Goal: Go to known website: Go to known website

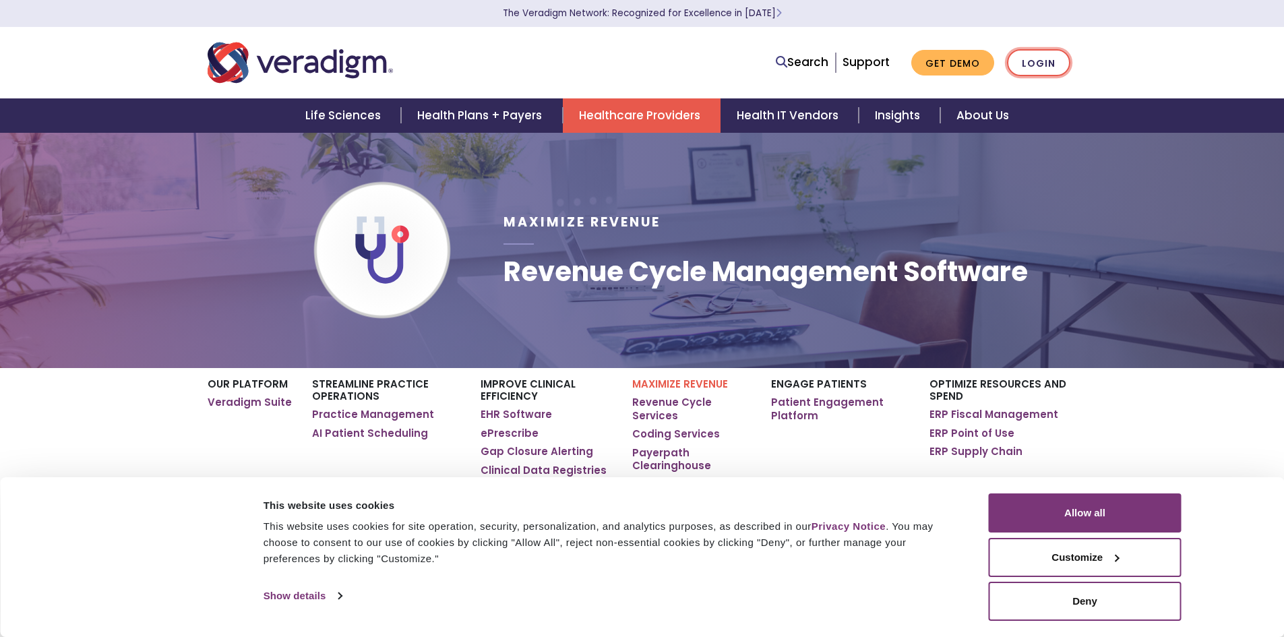
click at [1049, 61] on link "Login" at bounding box center [1038, 63] width 63 height 28
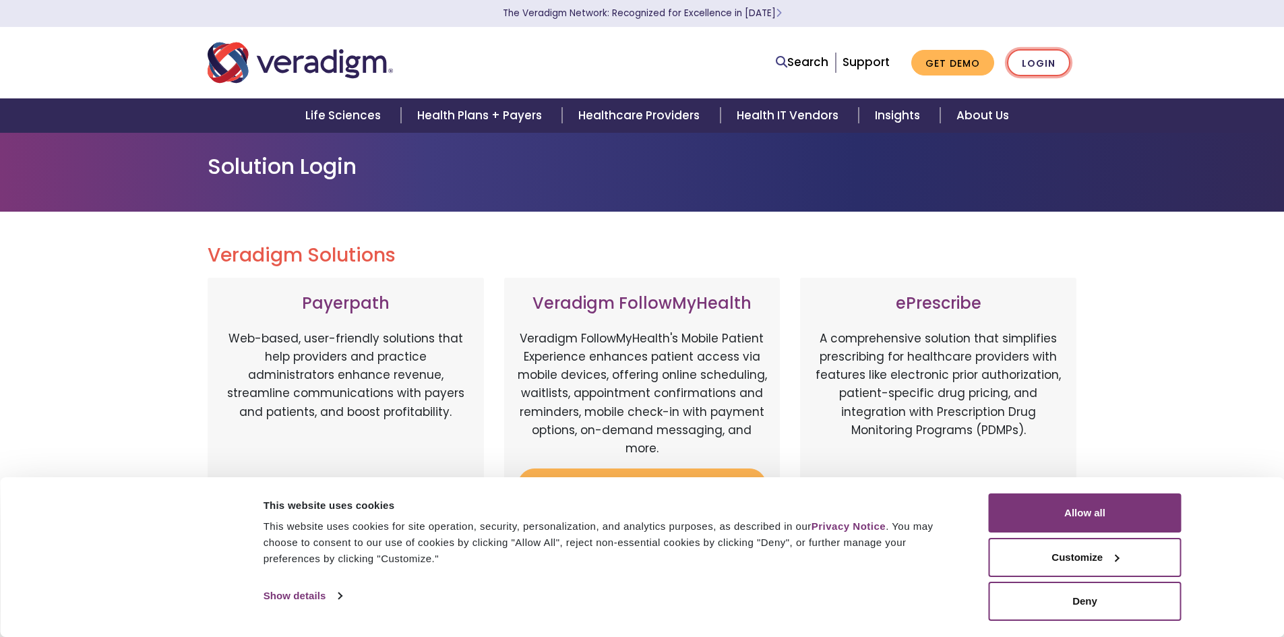
click at [1039, 65] on link "Login" at bounding box center [1038, 63] width 63 height 28
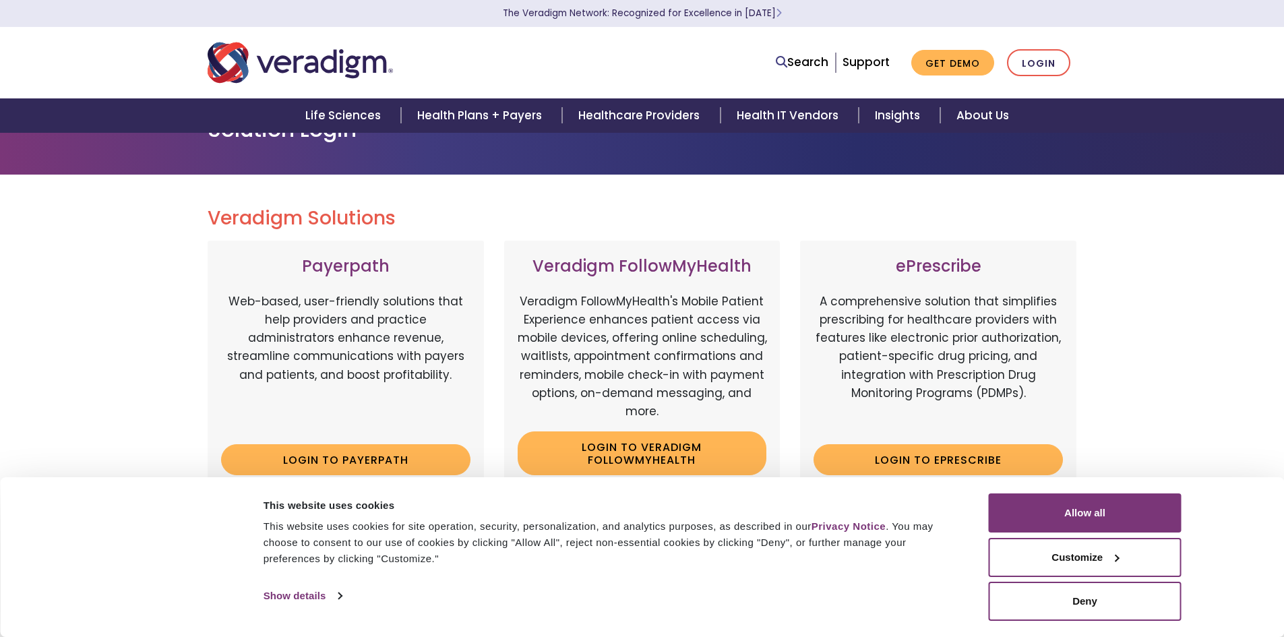
scroll to position [67, 0]
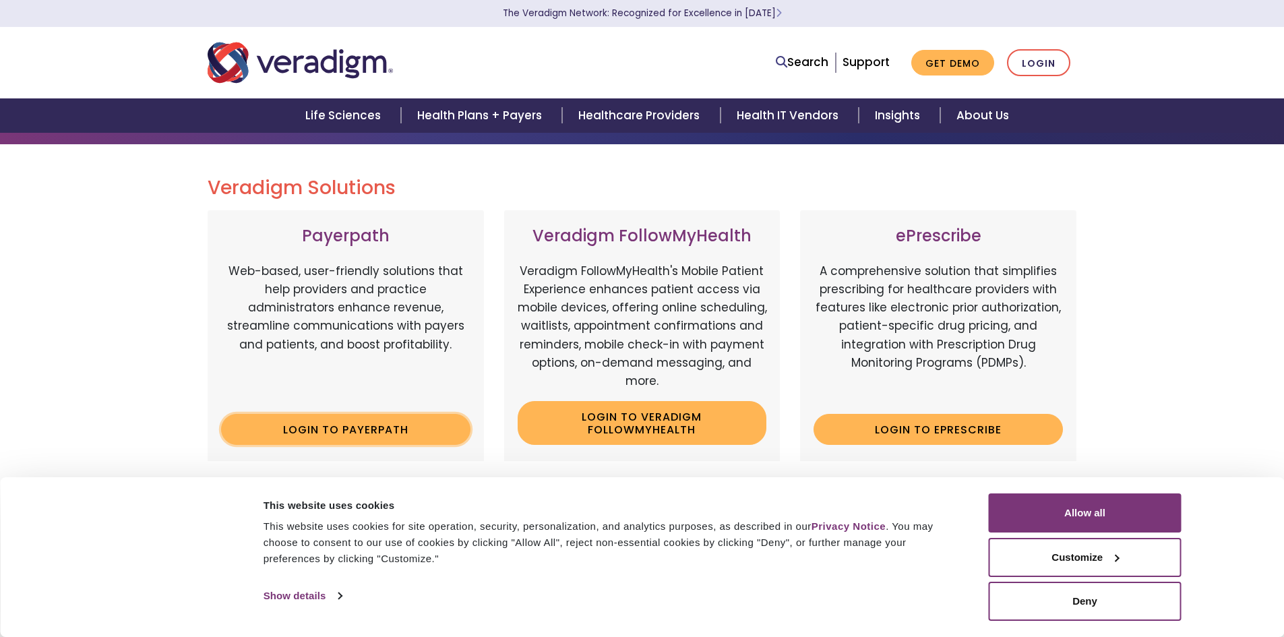
click at [373, 421] on link "Login to Payerpath" at bounding box center [345, 429] width 249 height 31
